Goal: Transaction & Acquisition: Download file/media

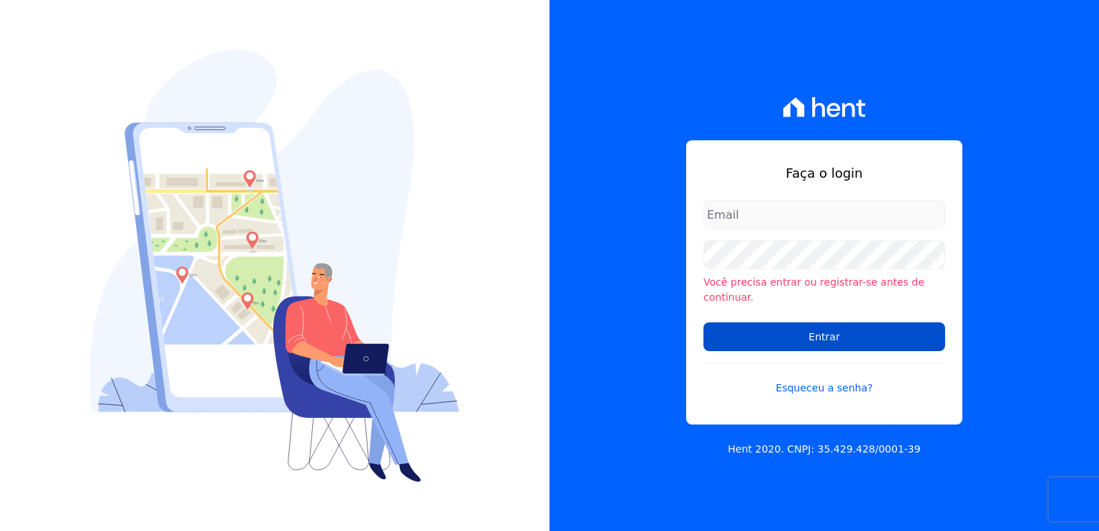
type input "[EMAIL_ADDRESS][DOMAIN_NAME]"
click at [797, 333] on input "Entrar" at bounding box center [824, 336] width 242 height 29
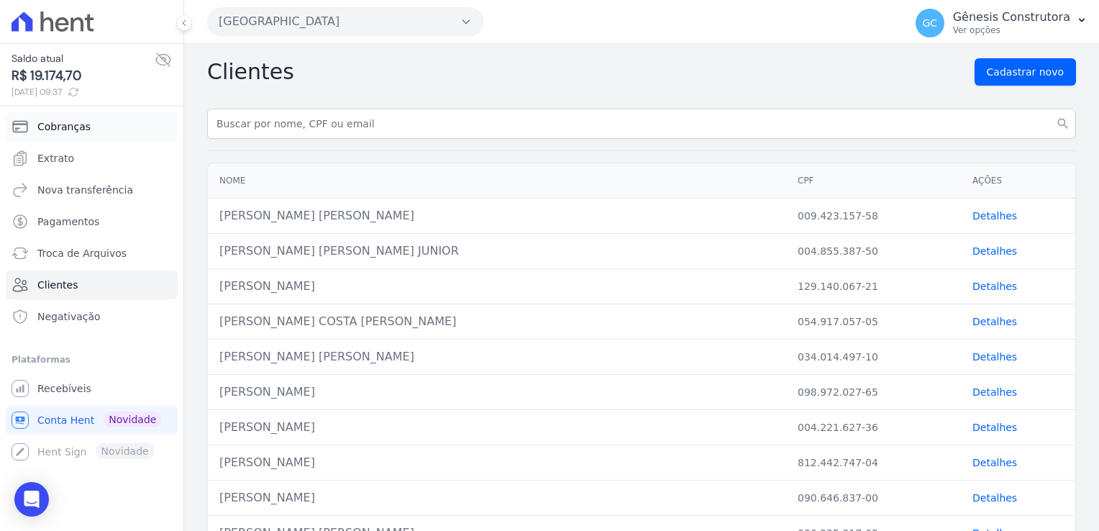
click at [75, 131] on span "Cobranças" at bounding box center [63, 126] width 53 height 14
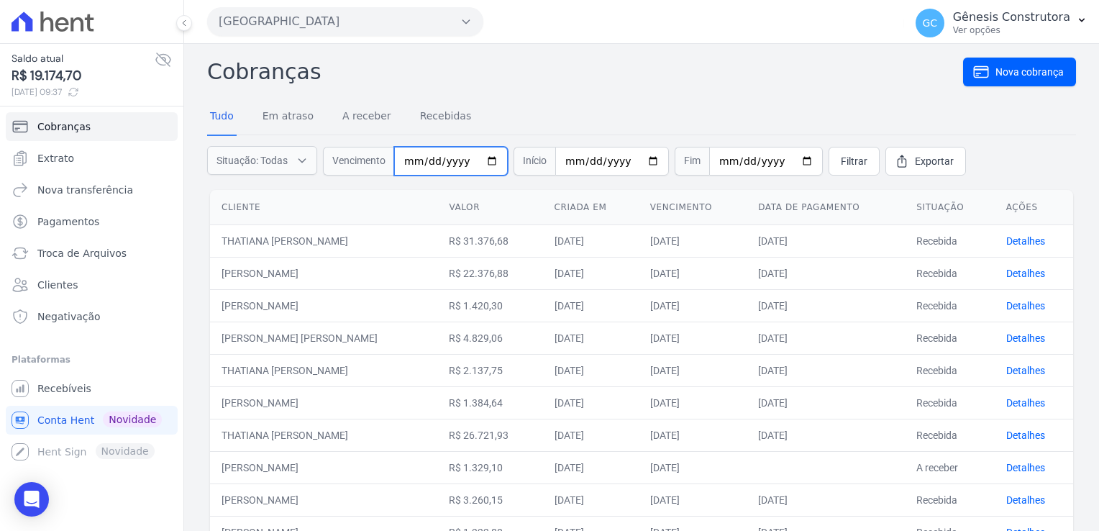
click at [406, 160] on input "date" at bounding box center [451, 161] width 114 height 29
type input "[DATE]"
click at [834, 148] on link "Filtrar" at bounding box center [854, 161] width 51 height 29
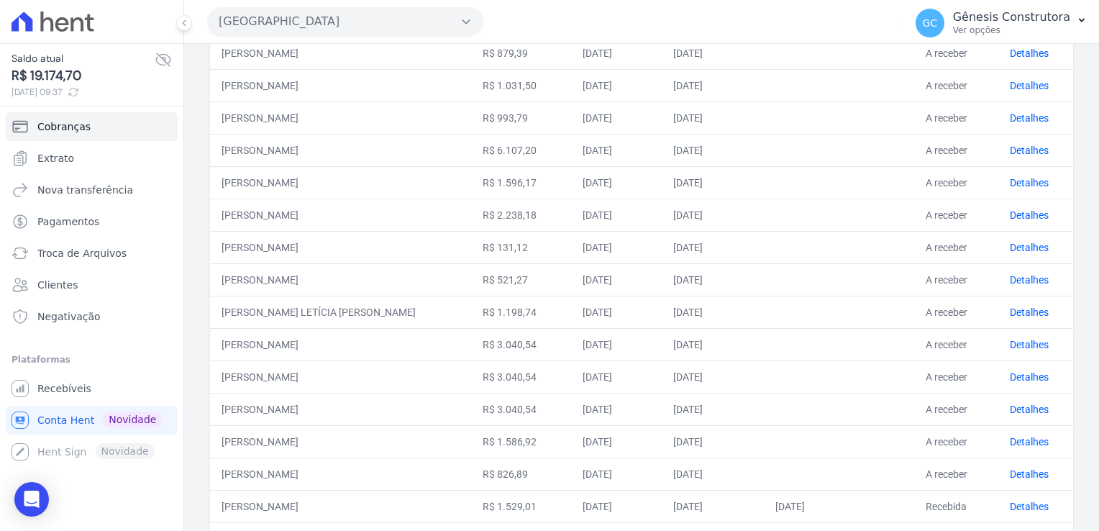
scroll to position [288, 0]
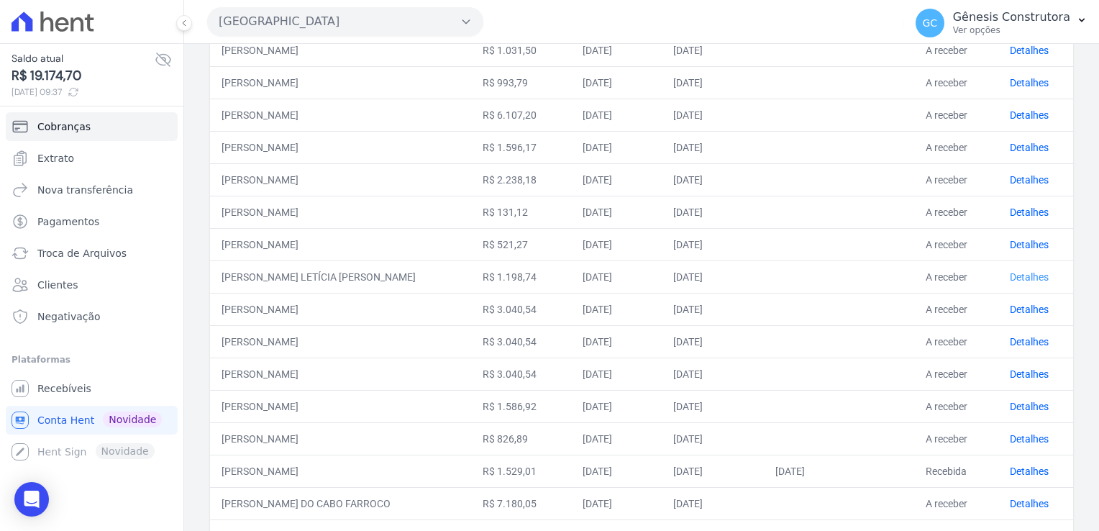
click at [1026, 280] on link "Detalhes" at bounding box center [1029, 277] width 39 height 12
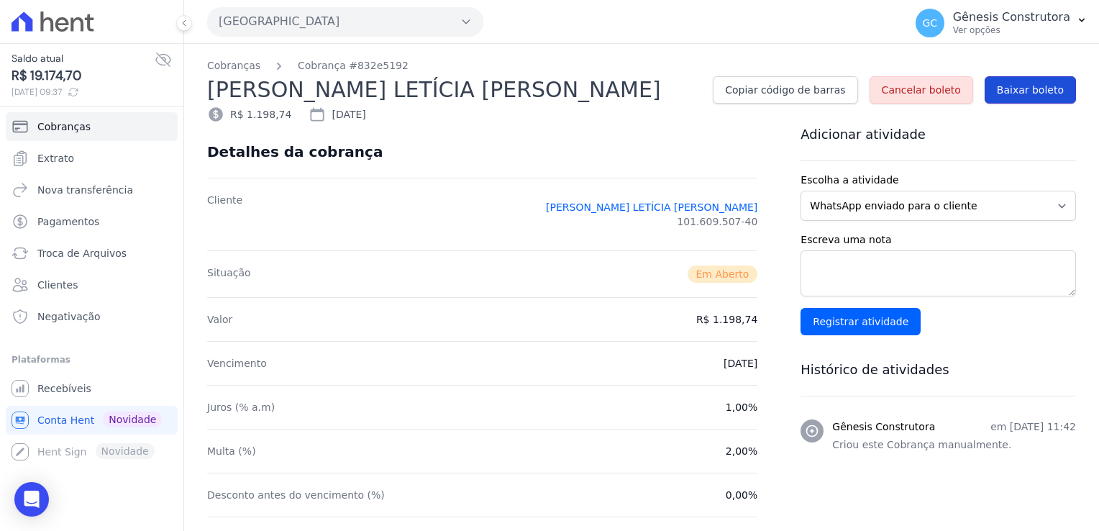
click at [1020, 93] on span "Baixar boleto" at bounding box center [1030, 90] width 67 height 14
